Goal: Check status: Check status

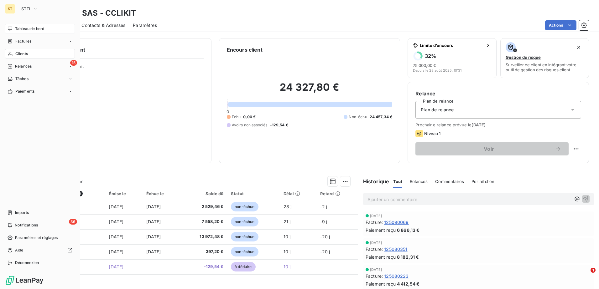
click at [13, 29] on div "Tableau de bord" at bounding box center [40, 29] width 70 height 10
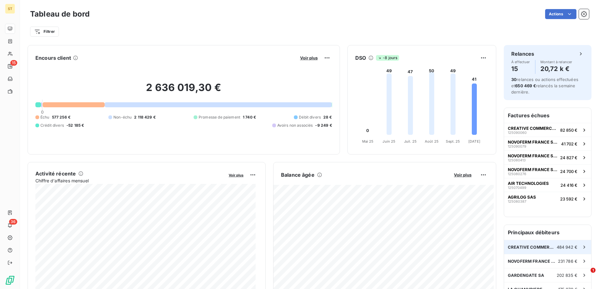
click at [565, 248] on span "484 942 €" at bounding box center [567, 247] width 21 height 5
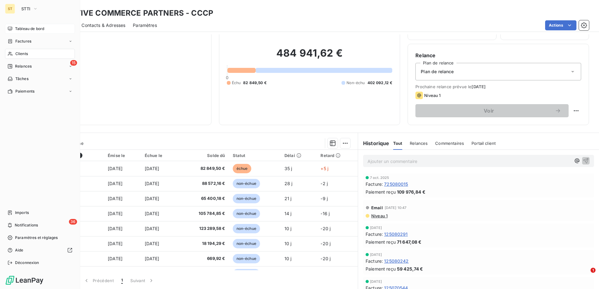
click at [17, 27] on span "Tableau de bord" at bounding box center [29, 29] width 29 height 6
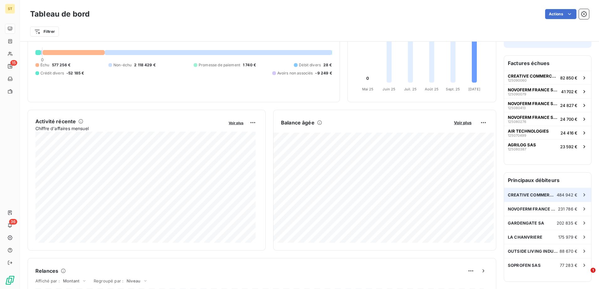
scroll to position [63, 0]
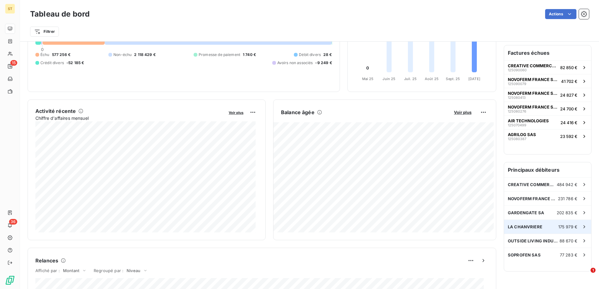
click at [526, 230] on div "LA CHANVRIERE 175 979 €" at bounding box center [547, 227] width 87 height 14
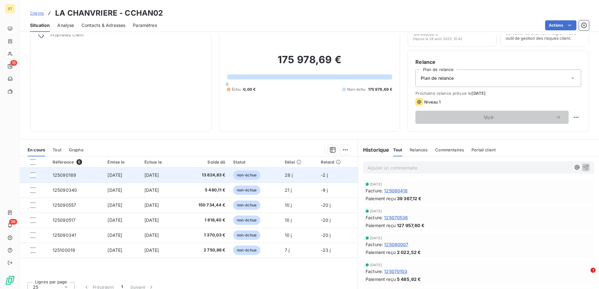
scroll to position [38, 0]
